Goal: Information Seeking & Learning: Learn about a topic

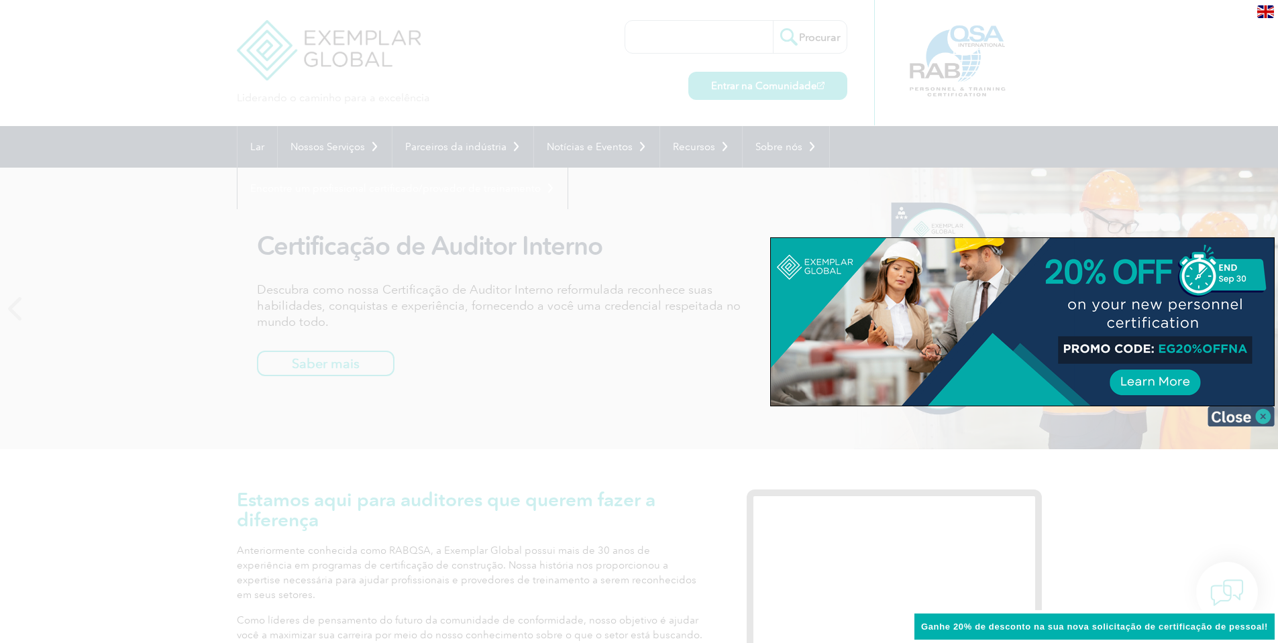
click at [1261, 414] on img at bounding box center [1240, 416] width 67 height 20
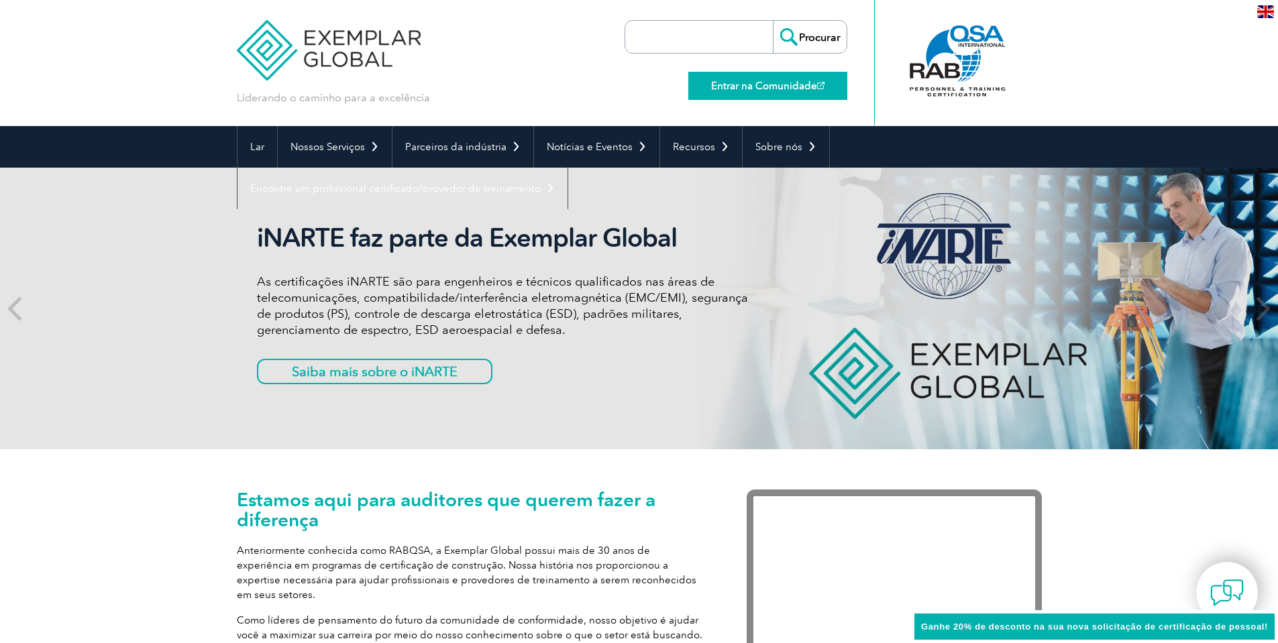
click at [774, 80] on font "Entrar na Comunidade" at bounding box center [764, 86] width 106 height 12
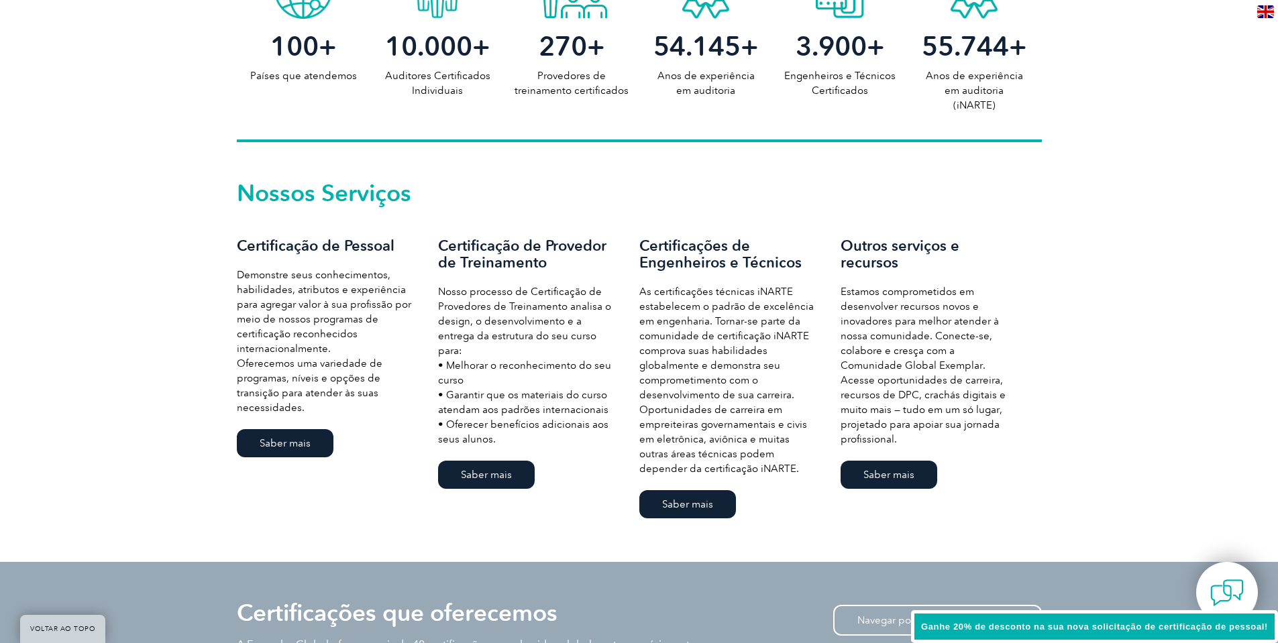
scroll to position [805, 0]
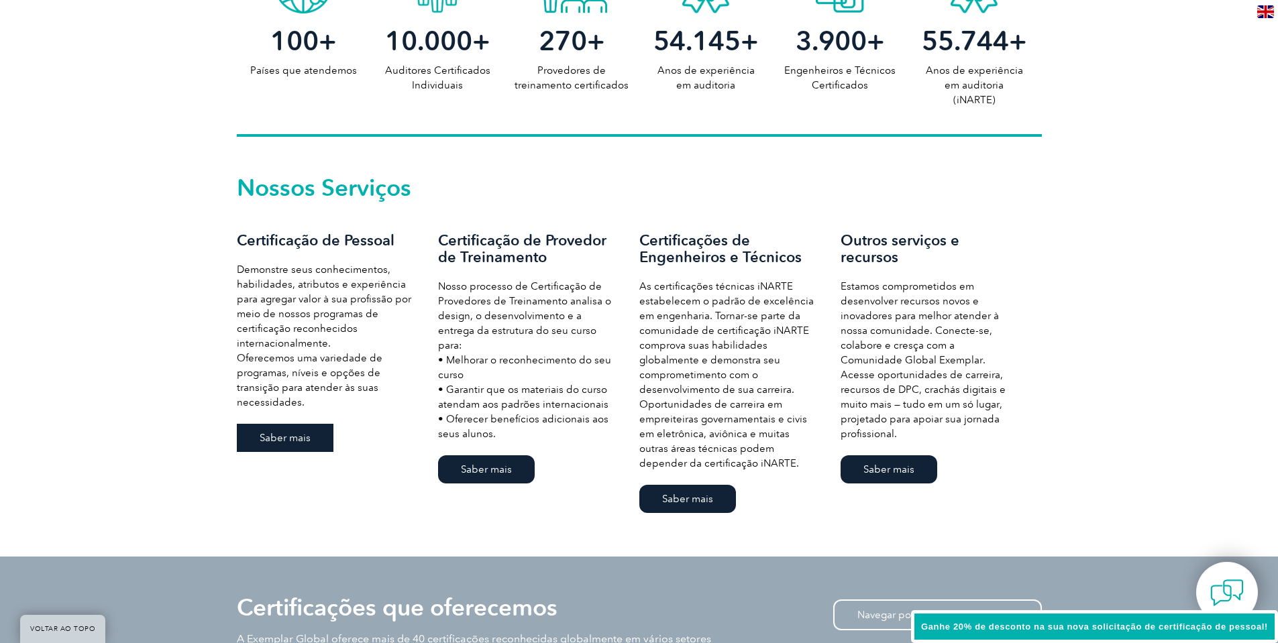
click at [295, 432] on font "Saber mais" at bounding box center [285, 438] width 51 height 12
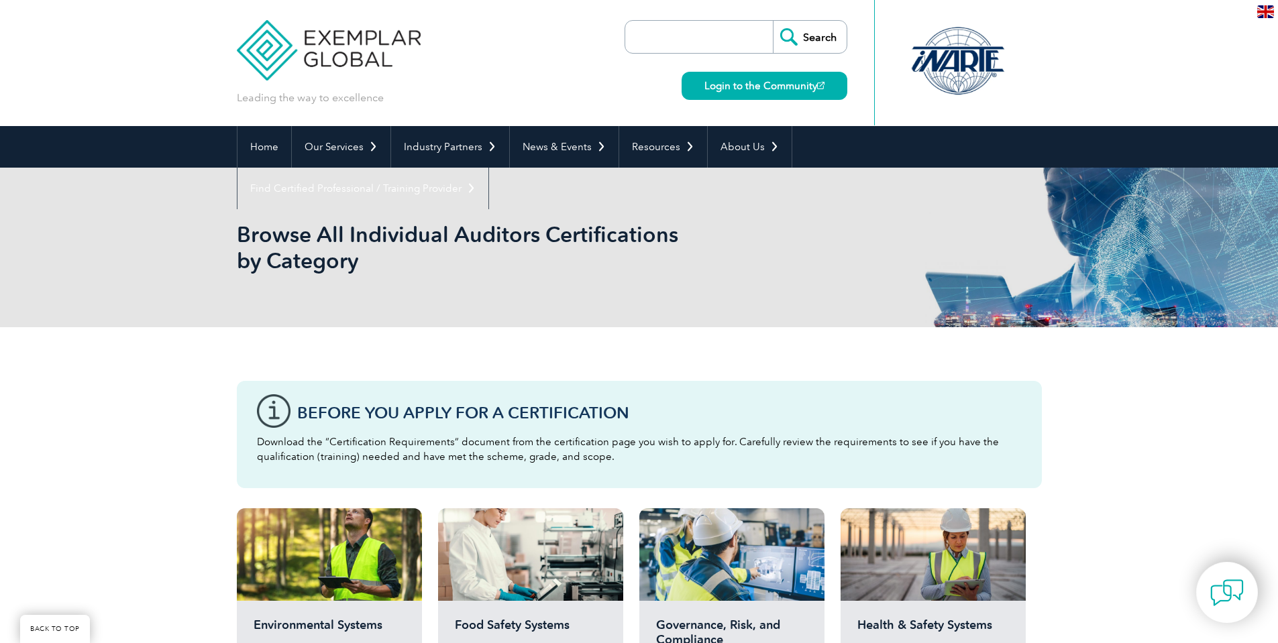
scroll to position [402, 0]
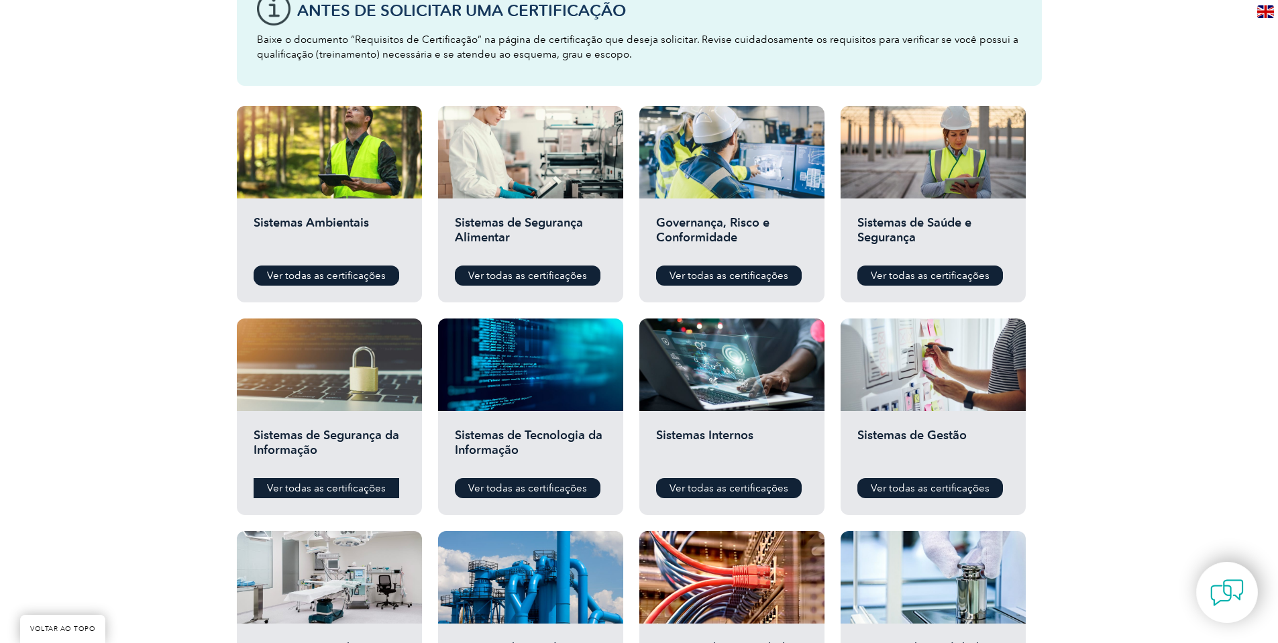
click at [344, 482] on font "Ver todas as certificações" at bounding box center [326, 488] width 119 height 12
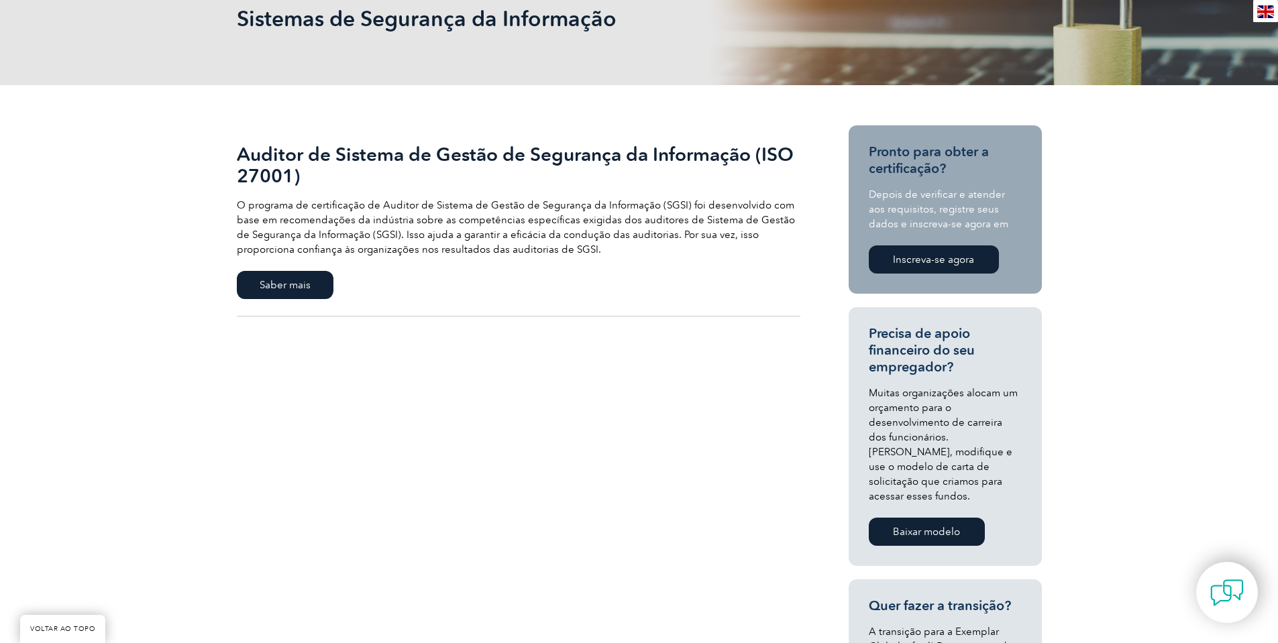
scroll to position [80, 0]
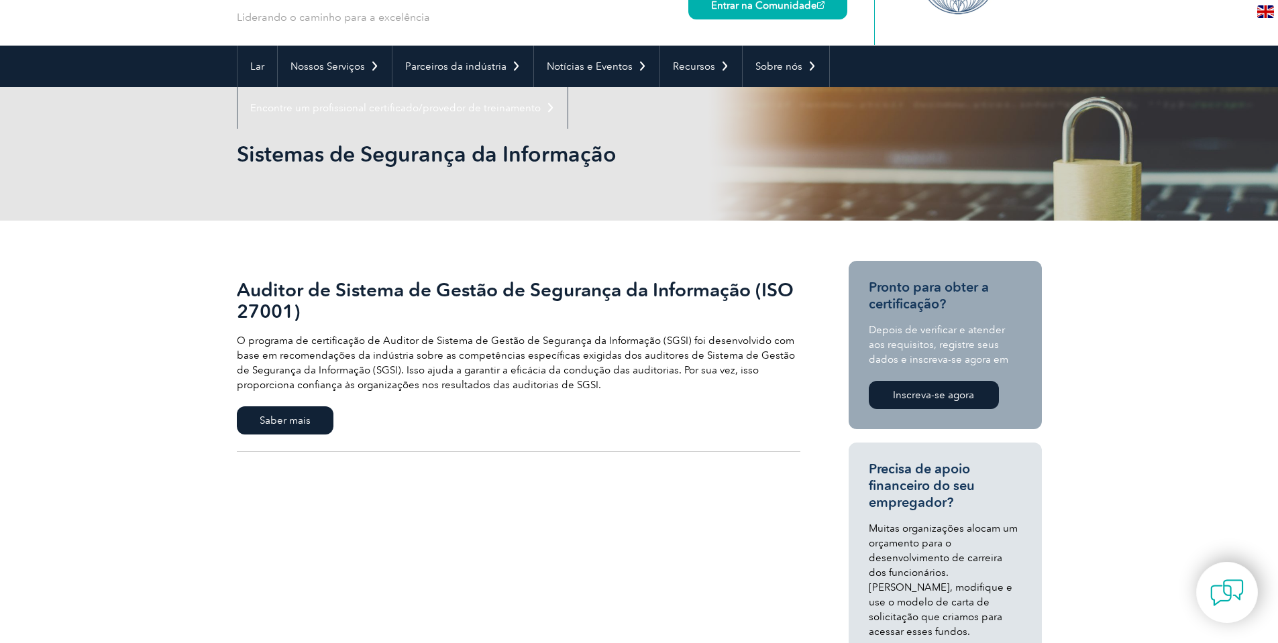
click at [956, 399] on font "Inscreva-se agora" at bounding box center [933, 395] width 81 height 12
